Goal: Obtain resource: Download file/media

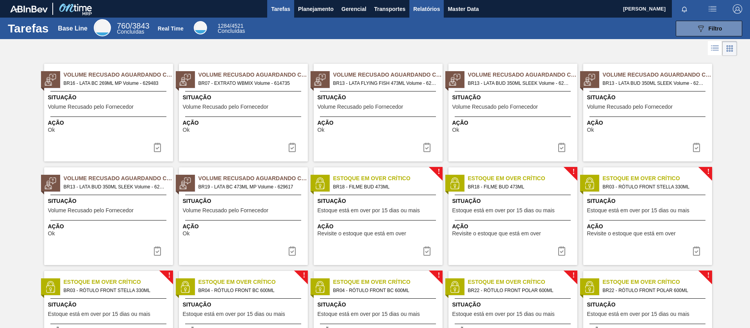
click at [423, 7] on span "Relatórios" at bounding box center [426, 8] width 27 height 9
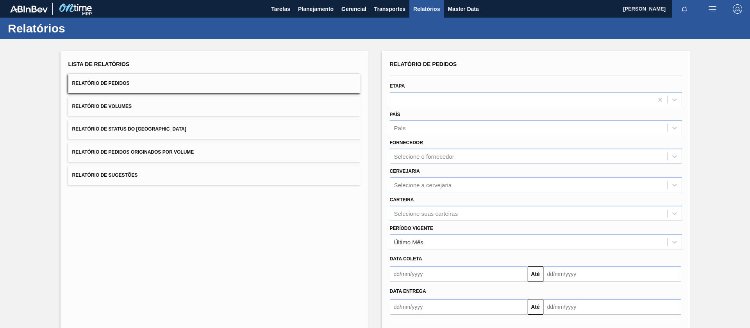
click at [187, 157] on button "Relatório de Pedidos Originados por Volume" at bounding box center [214, 152] width 292 height 19
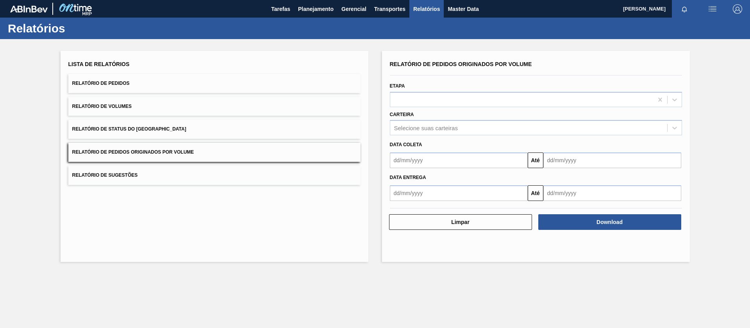
click at [153, 111] on button "Relatório de Volumes" at bounding box center [214, 106] width 292 height 19
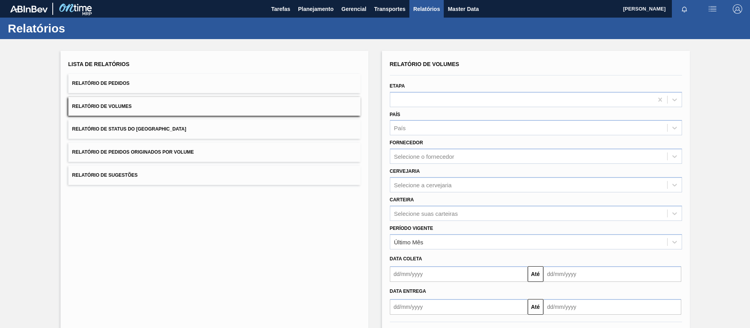
click at [156, 84] on button "Relatório de Pedidos" at bounding box center [214, 83] width 292 height 19
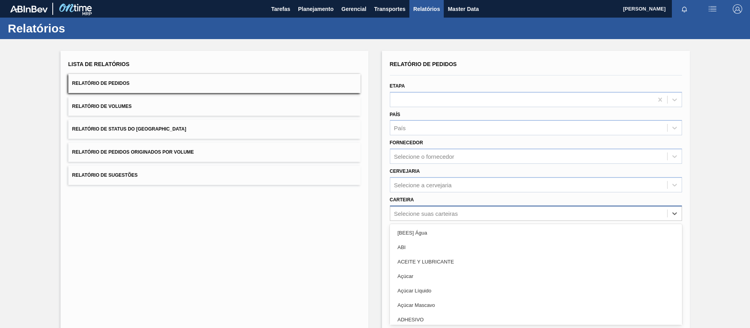
click at [407, 211] on div "option [BEES] Água focused, 1 of 101. 101 results available. Use Up and Down to…" at bounding box center [536, 212] width 292 height 15
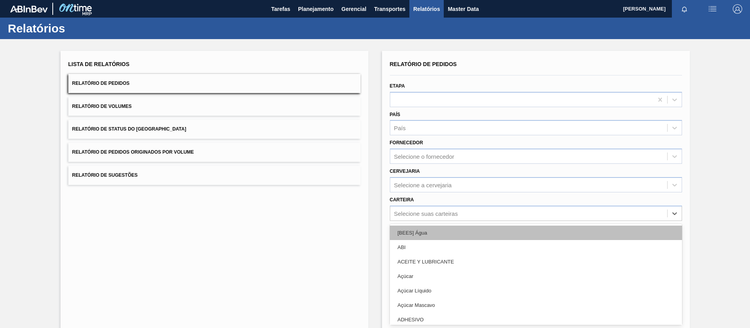
scroll to position [16, 0]
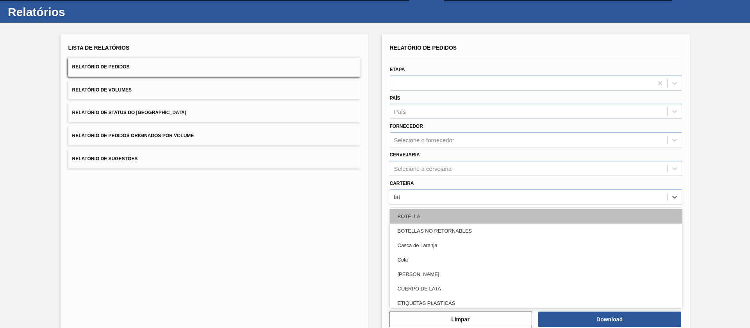
type input "lata"
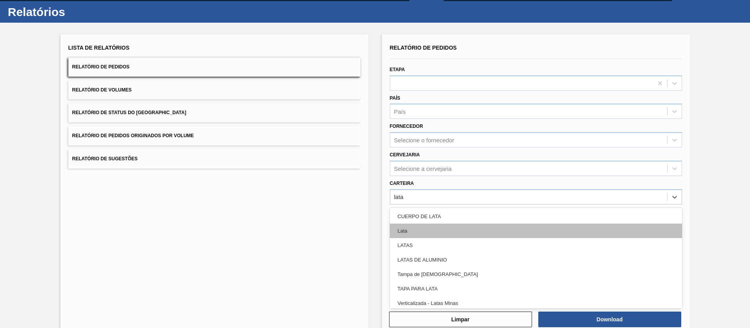
click at [406, 229] on div "Lata" at bounding box center [536, 230] width 292 height 14
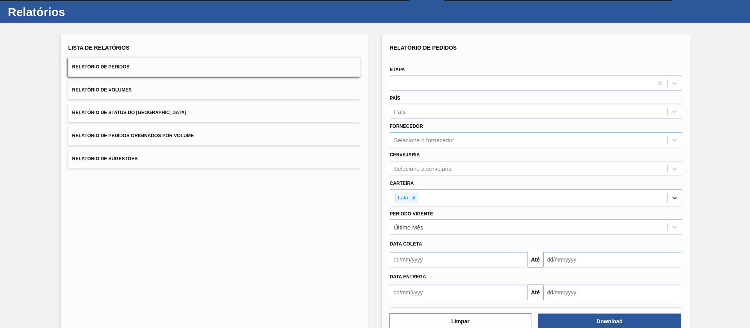
drag, startPoint x: 423, startPoint y: 255, endPoint x: 425, endPoint y: 259, distance: 4.2
click at [423, 255] on input "text" at bounding box center [459, 260] width 138 height 16
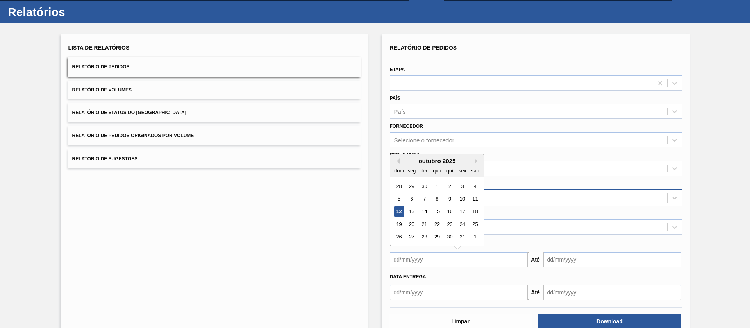
drag, startPoint x: 435, startPoint y: 186, endPoint x: 448, endPoint y: 193, distance: 15.6
click at [435, 186] on div "1" at bounding box center [437, 186] width 11 height 11
type input "[DATE]"
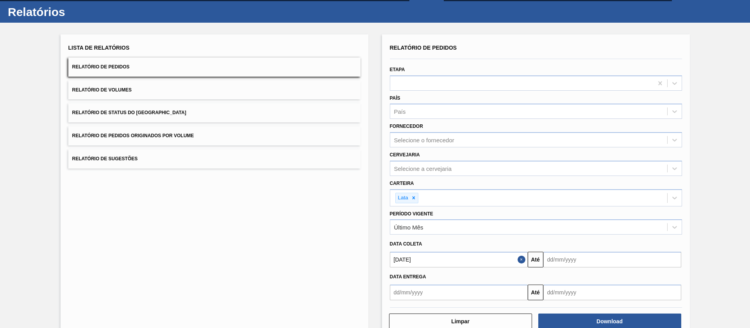
drag, startPoint x: 579, startPoint y: 259, endPoint x: 566, endPoint y: 255, distance: 14.1
click at [579, 259] on input "text" at bounding box center [612, 260] width 138 height 16
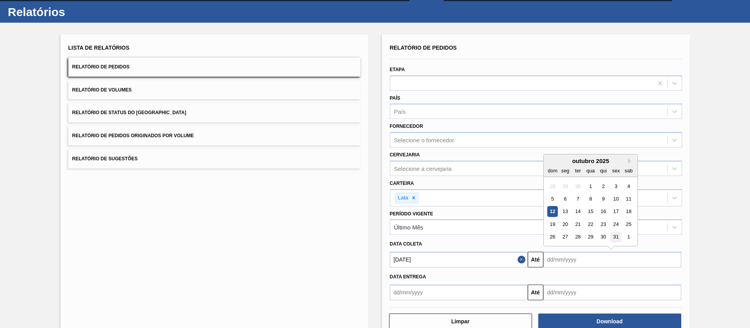
click at [615, 236] on div "31" at bounding box center [615, 237] width 11 height 11
type input "[DATE]"
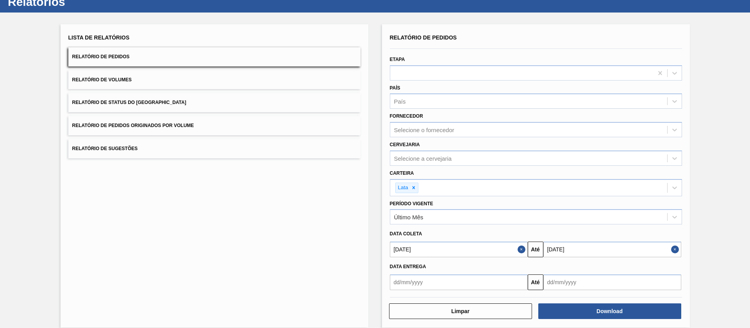
scroll to position [36, 0]
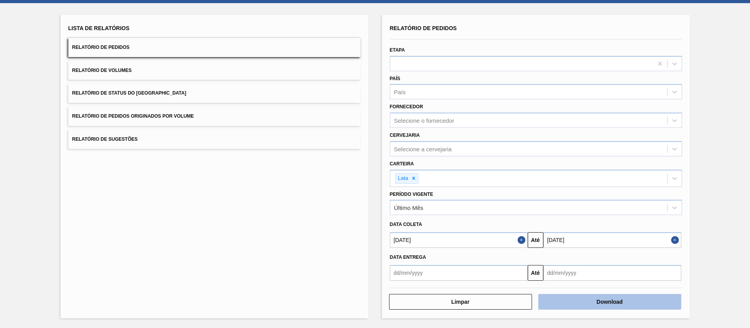
click at [579, 297] on button "Download" at bounding box center [609, 302] width 143 height 16
